Goal: Navigation & Orientation: Find specific page/section

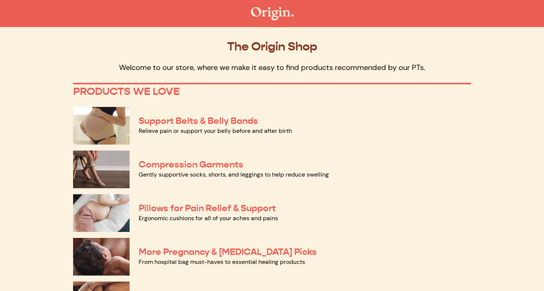
scroll to position [19, 0]
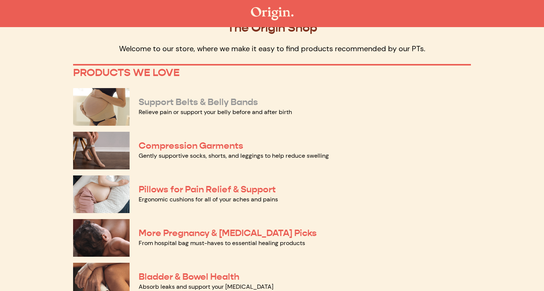
click at [211, 102] on link "Support Belts & Belly Bands" at bounding box center [198, 101] width 119 height 11
click at [163, 146] on link "Compression Garments" at bounding box center [191, 145] width 105 height 11
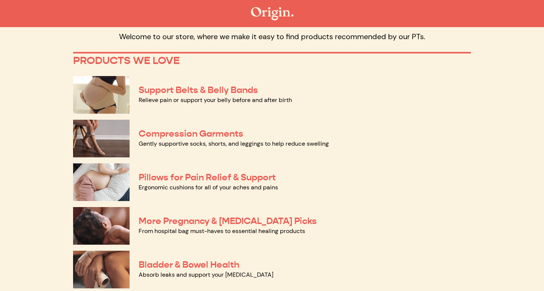
scroll to position [31, 0]
copy link "More Pregnancy & [MEDICAL_DATA] Picks"
drag, startPoint x: 321, startPoint y: 220, endPoint x: 138, endPoint y: 220, distance: 182.7
click at [138, 220] on div "More Pregnancy & [MEDICAL_DATA] Picks From hospital bag must-haves to essential…" at bounding box center [272, 226] width 398 height 44
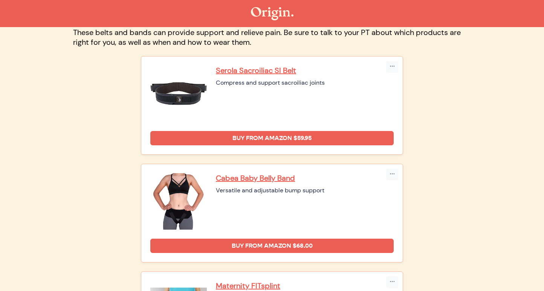
scroll to position [64, 0]
